Goal: Task Accomplishment & Management: Complete application form

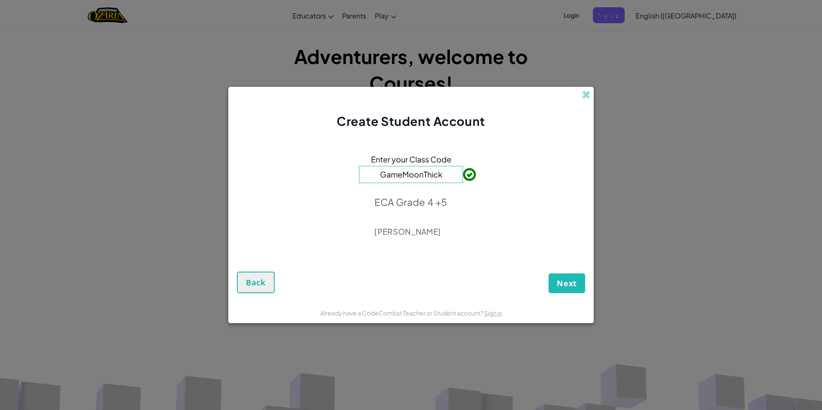
click at [417, 175] on input "GameMoonThick" at bounding box center [411, 174] width 104 height 17
click at [562, 276] on button "Next" at bounding box center [567, 283] width 37 height 20
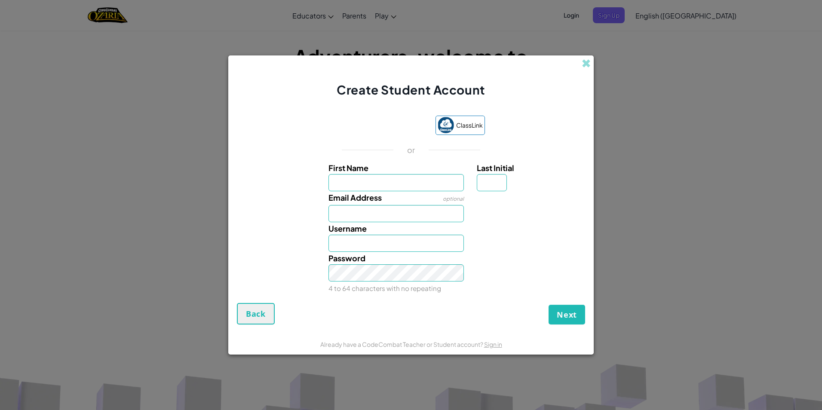
type input "d"
type input "[PERSON_NAME]"
click at [363, 242] on input "[PERSON_NAME]" at bounding box center [396, 243] width 136 height 17
click at [371, 242] on input "[PERSON_NAME]" at bounding box center [396, 243] width 136 height 17
click at [369, 246] on input "[PERSON_NAME]" at bounding box center [396, 243] width 136 height 17
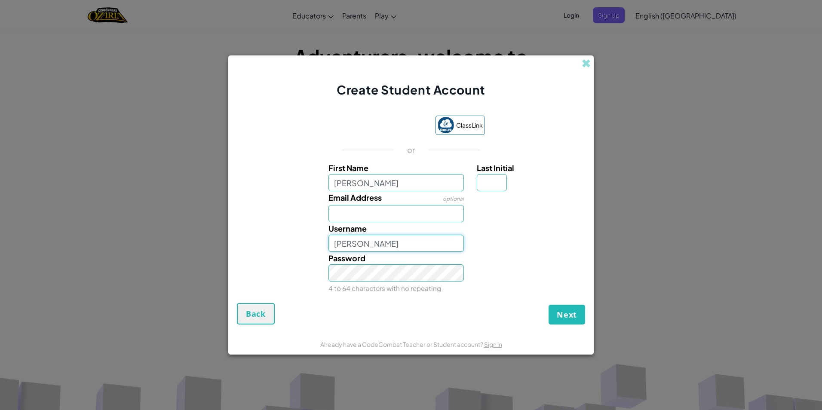
click at [349, 244] on input "[PERSON_NAME]" at bounding box center [396, 243] width 136 height 17
click at [369, 243] on input "[PERSON_NAME]" at bounding box center [396, 243] width 136 height 17
drag, startPoint x: 230, startPoint y: 251, endPoint x: 235, endPoint y: 251, distance: 4.7
click at [230, 251] on form "ClassLink or First Name [PERSON_NAME] Last Initial Email Address optional Usern…" at bounding box center [410, 215] width 365 height 235
click at [277, 241] on div "Username [PERSON_NAME]" at bounding box center [411, 237] width 357 height 30
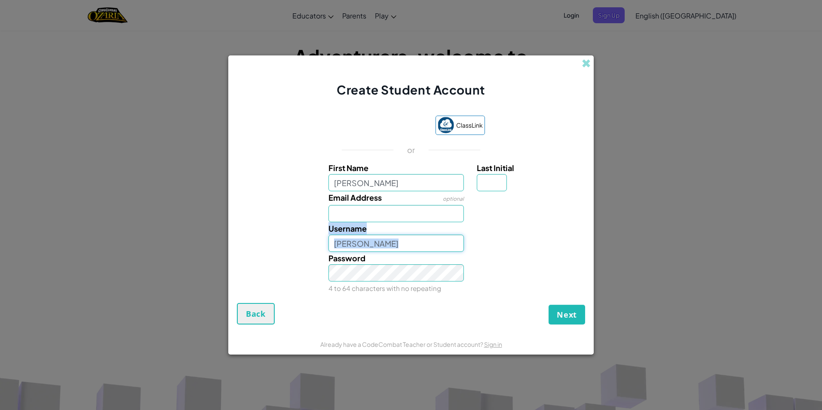
drag, startPoint x: 277, startPoint y: 241, endPoint x: 334, endPoint y: 241, distance: 56.3
click at [334, 241] on input "[PERSON_NAME]" at bounding box center [396, 243] width 136 height 17
type input "[PERSON_NAME]"
click at [495, 181] on input "Last Initial" at bounding box center [492, 182] width 30 height 17
type input "n"
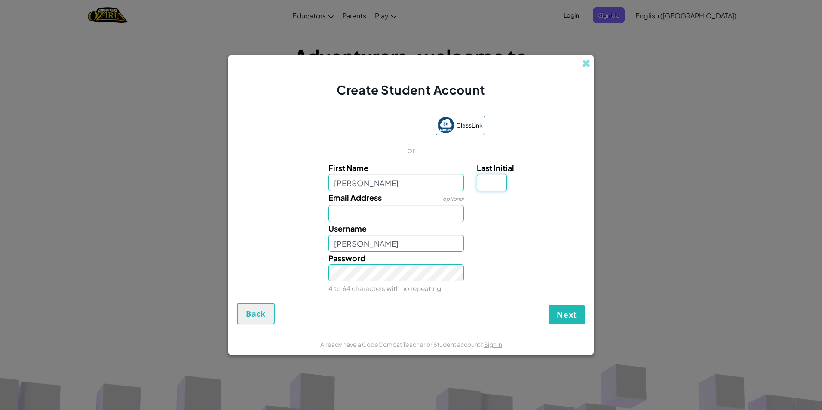
type input "H"
type input "N"
type input "DanielaN"
click at [561, 307] on button "Next" at bounding box center [567, 315] width 37 height 20
click at [567, 316] on span "Next" at bounding box center [567, 315] width 20 height 10
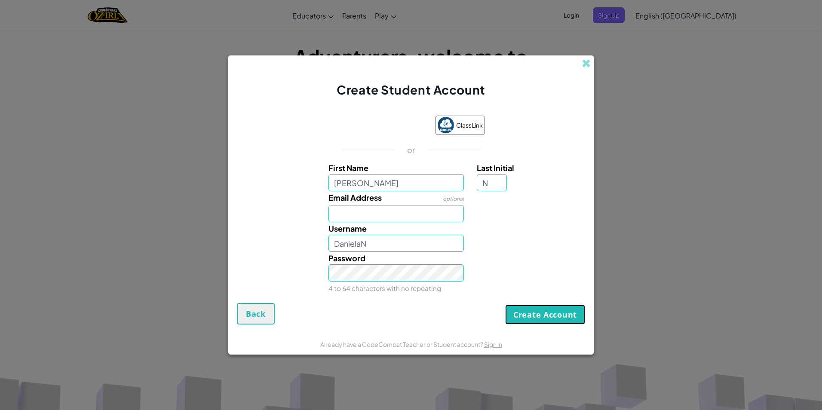
click at [528, 313] on button "Create Account" at bounding box center [545, 315] width 80 height 20
click at [524, 313] on button "Create Account" at bounding box center [545, 315] width 80 height 20
click at [522, 313] on button "Create Account" at bounding box center [545, 315] width 80 height 20
click at [571, 315] on button "Create Account" at bounding box center [545, 315] width 80 height 20
drag, startPoint x: 569, startPoint y: 316, endPoint x: 560, endPoint y: 313, distance: 9.7
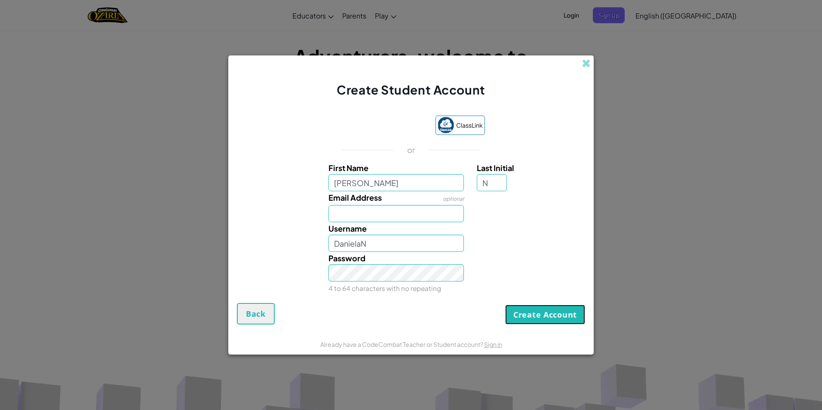
drag, startPoint x: 560, startPoint y: 313, endPoint x: 532, endPoint y: 324, distance: 29.5
click at [532, 324] on button "Create Account" at bounding box center [545, 315] width 80 height 20
click at [529, 315] on button "Create Account" at bounding box center [545, 315] width 80 height 20
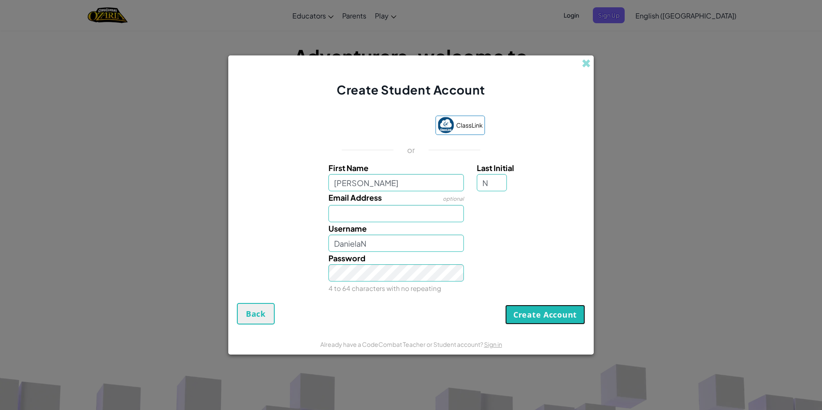
drag, startPoint x: 539, startPoint y: 297, endPoint x: 546, endPoint y: 285, distance: 13.9
click at [546, 285] on form "ClassLink or First Name [PERSON_NAME] Last Initial N Email Address optional Use…" at bounding box center [410, 215] width 365 height 235
drag, startPoint x: 546, startPoint y: 285, endPoint x: 546, endPoint y: 331, distance: 46.4
click at [546, 331] on form "ClassLink or First Name [PERSON_NAME] Last Initial N Email Address optional Use…" at bounding box center [410, 215] width 365 height 235
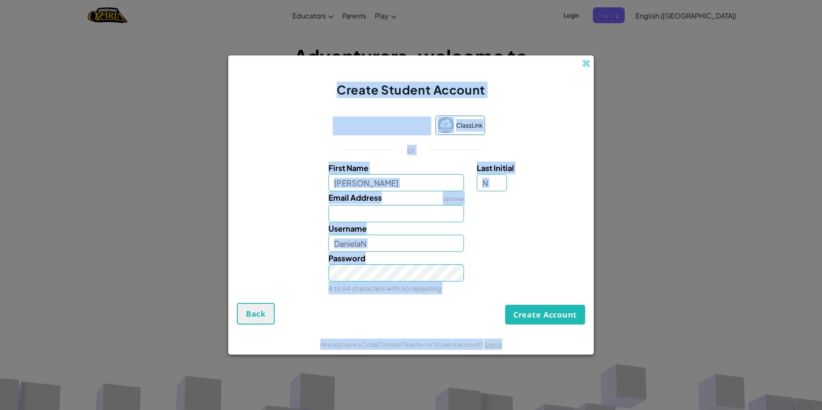
drag, startPoint x: 547, startPoint y: 360, endPoint x: 540, endPoint y: 414, distance: 54.6
click at [540, 410] on html "Toggle navigation Educators Create Free Account School & District Solutions Tea…" at bounding box center [411, 400] width 822 height 801
click at [592, 201] on form "ClassLink or First Name [PERSON_NAME] Last Initial N Email Address optional Use…" at bounding box center [410, 215] width 365 height 235
click at [306, 255] on div "Password 4 to 64 characters with no repeating" at bounding box center [411, 273] width 357 height 43
click at [306, 254] on div "Password 4 to 64 characters with no repeating" at bounding box center [411, 273] width 357 height 43
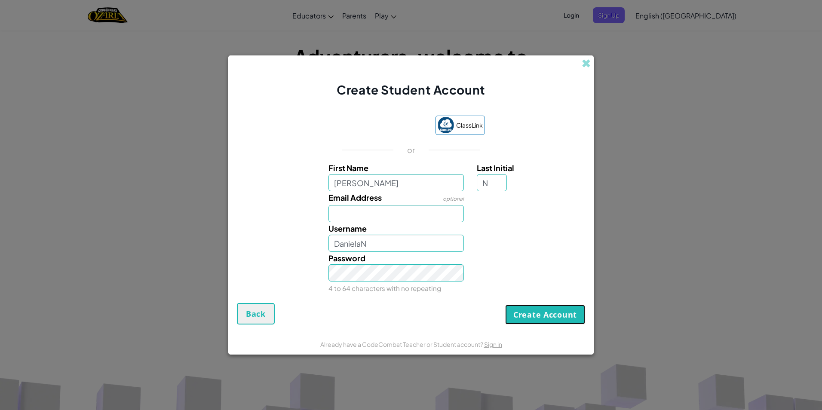
click at [532, 316] on button "Create Account" at bounding box center [545, 315] width 80 height 20
click at [340, 215] on input "Email Address" at bounding box center [396, 213] width 136 height 17
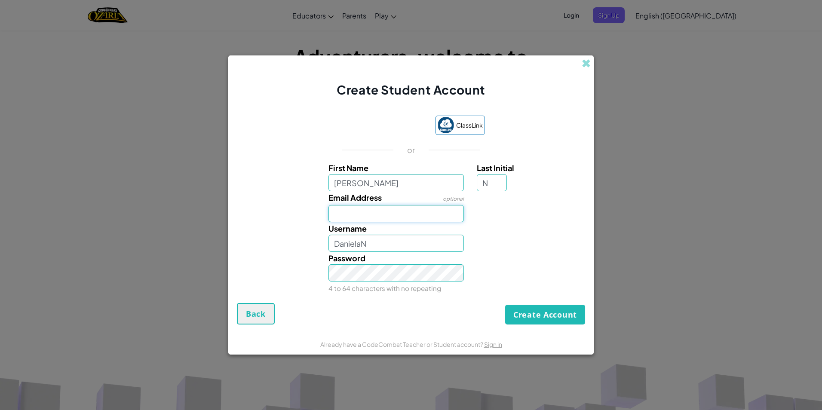
type input "Q"
type input "q"
click at [435, 248] on input "DanielaN" at bounding box center [396, 243] width 136 height 17
drag, startPoint x: 529, startPoint y: 212, endPoint x: 528, endPoint y: 221, distance: 9.9
click at [528, 221] on div "Email Address optional" at bounding box center [411, 206] width 357 height 31
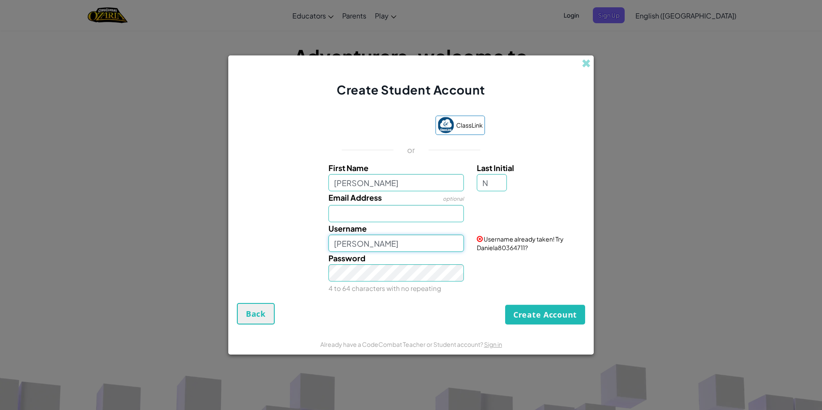
drag, startPoint x: 439, startPoint y: 245, endPoint x: 435, endPoint y: 246, distance: 4.5
click at [435, 246] on input "[PERSON_NAME]" at bounding box center [396, 243] width 136 height 17
type input "DanielaN00593350"
click at [551, 320] on button "Create Account" at bounding box center [545, 315] width 80 height 20
click at [559, 314] on button "Create Account" at bounding box center [545, 315] width 80 height 20
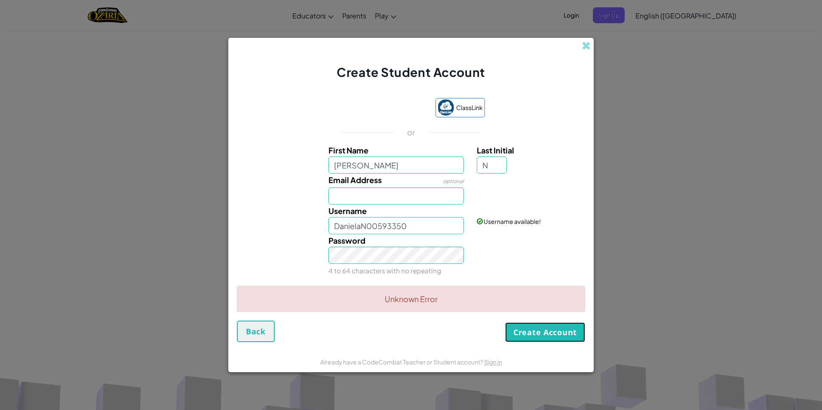
click at [549, 330] on button "Create Account" at bounding box center [545, 332] width 80 height 20
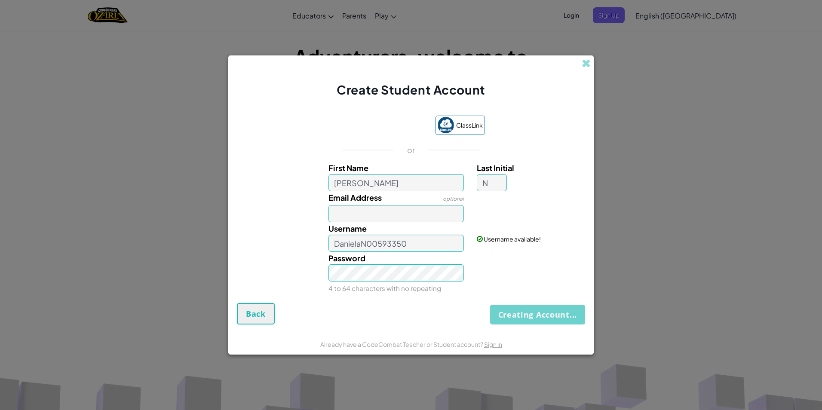
click at [549, 331] on form "ClassLink or First Name [PERSON_NAME] Last Initial N Email Address optional Use…" at bounding box center [410, 215] width 365 height 235
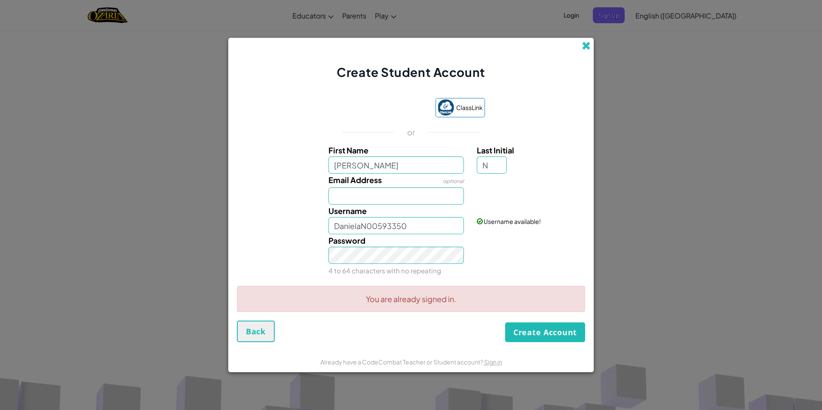
click at [584, 48] on span at bounding box center [586, 45] width 9 height 9
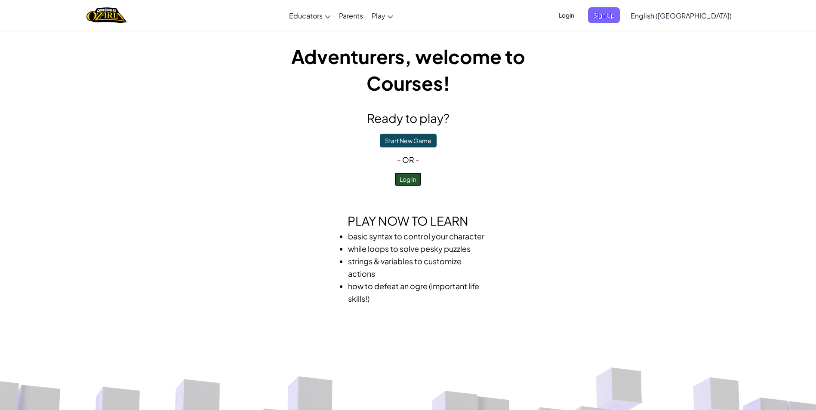
click at [410, 174] on button "Log In" at bounding box center [407, 179] width 27 height 14
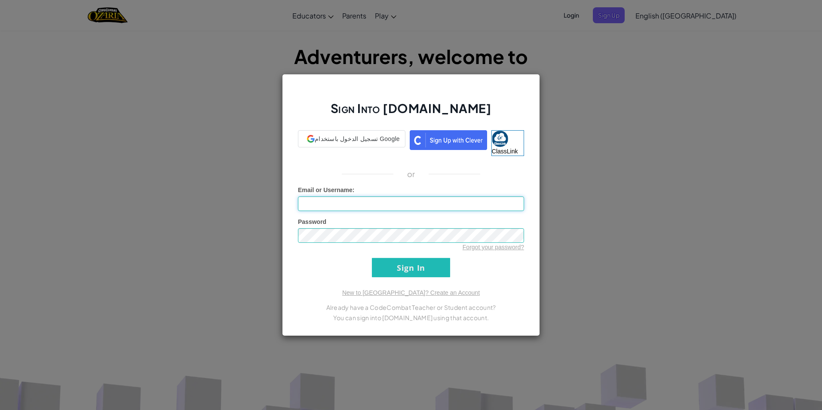
type input "DanielaN00593350"
click at [413, 264] on input "Sign In" at bounding box center [411, 267] width 78 height 19
click at [423, 263] on input "Sign In" at bounding box center [411, 267] width 78 height 19
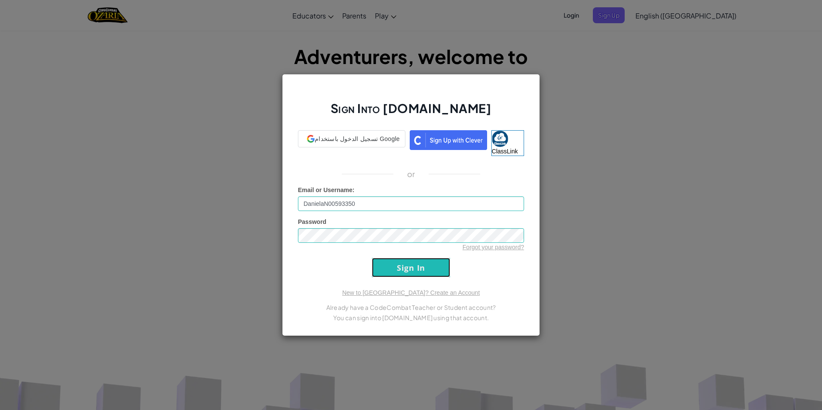
click at [430, 262] on input "Sign In" at bounding box center [411, 267] width 78 height 19
drag, startPoint x: 430, startPoint y: 262, endPoint x: 427, endPoint y: 257, distance: 5.8
click at [427, 258] on input "Sign In" at bounding box center [411, 267] width 78 height 19
